Goal: Task Accomplishment & Management: Use online tool/utility

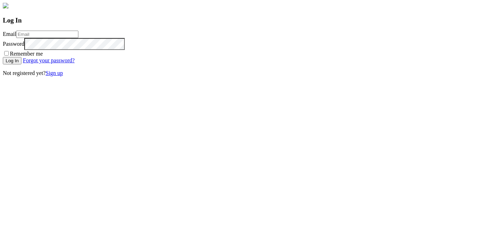
type input "rens@lumalytics.com"
click at [21, 64] on input "Log In" at bounding box center [12, 60] width 19 height 7
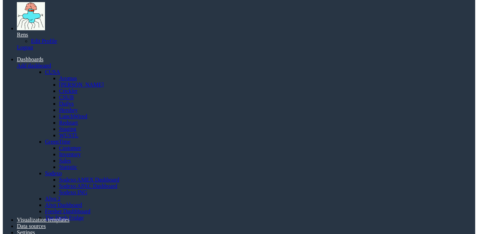
scroll to position [48, 0]
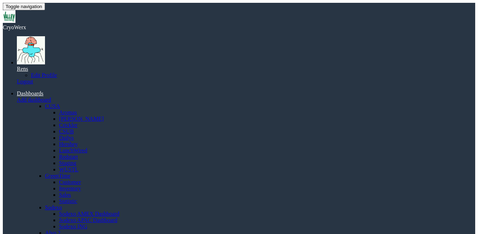
click at [44, 90] on link "Dashboards" at bounding box center [30, 93] width 27 height 6
click at [453, 66] on div "Rens" at bounding box center [246, 69] width 459 height 6
click at [33, 78] on link "Logout" at bounding box center [25, 81] width 16 height 6
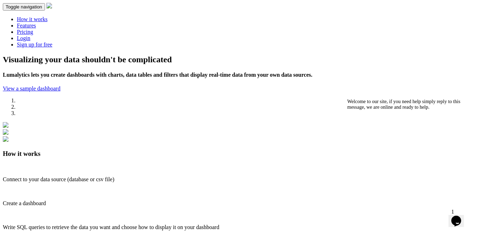
click at [30, 35] on link "Login" at bounding box center [23, 38] width 13 height 6
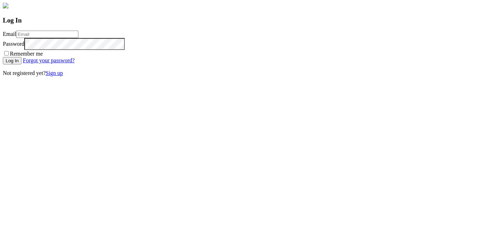
type input "[EMAIL_ADDRESS][DOMAIN_NAME]"
click at [21, 64] on input "Log In" at bounding box center [12, 60] width 19 height 7
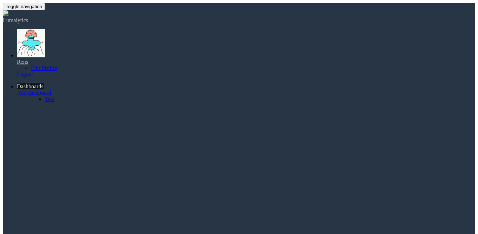
click at [44, 83] on link "Dashboards" at bounding box center [30, 86] width 27 height 6
click at [54, 96] on link "Test" at bounding box center [49, 99] width 9 height 6
click at [8, 14] on img at bounding box center [6, 13] width 6 height 6
